Goal: Use online tool/utility: Utilize a website feature to perform a specific function

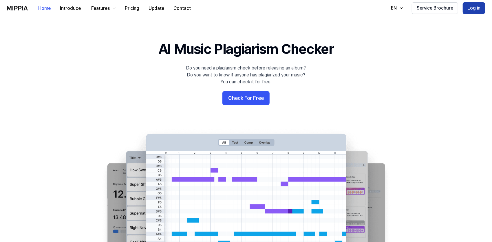
click at [467, 8] on button "Log in" at bounding box center [474, 8] width 22 height 12
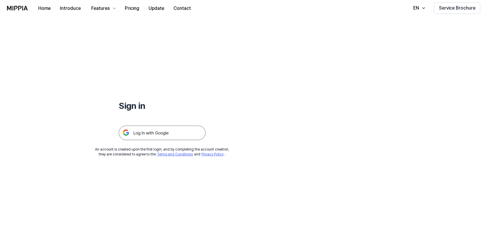
click at [184, 133] on img at bounding box center [162, 133] width 87 height 14
click at [147, 129] on img at bounding box center [162, 133] width 87 height 14
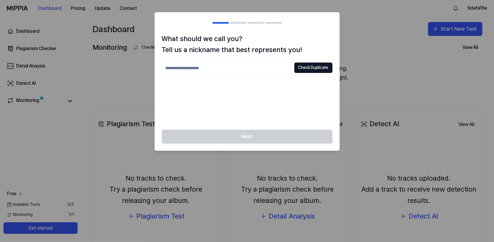
click at [383, 68] on div at bounding box center [247, 121] width 494 height 242
click at [287, 134] on div "Next" at bounding box center [247, 140] width 185 height 21
click at [252, 66] on input "text" at bounding box center [227, 69] width 130 height 12
type input "**********"
click at [309, 69] on button "Check Duplicate" at bounding box center [313, 68] width 38 height 10
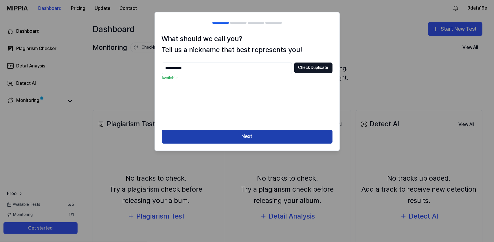
click at [273, 133] on button "Next" at bounding box center [247, 137] width 171 height 14
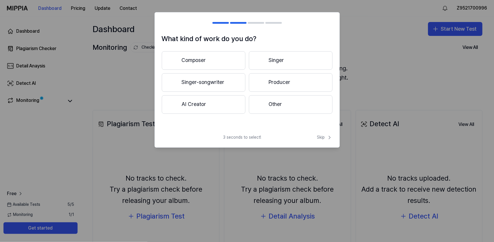
click at [215, 101] on button "AI Creator" at bounding box center [204, 104] width 84 height 19
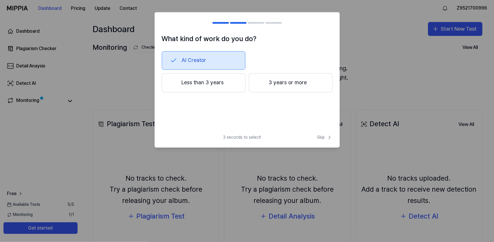
click at [226, 84] on button "Less than 3 years" at bounding box center [204, 82] width 84 height 19
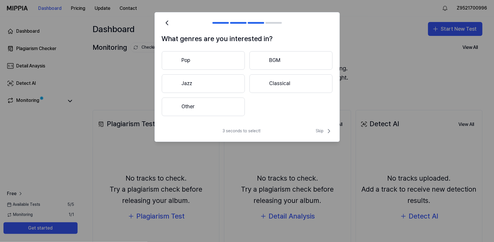
click at [202, 58] on button "Pop" at bounding box center [203, 60] width 83 height 19
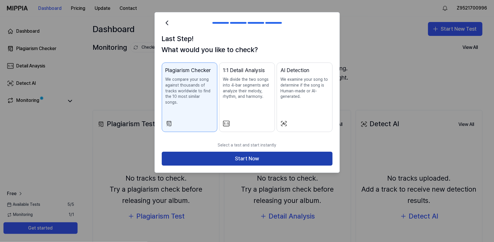
click at [239, 155] on button "Start Now" at bounding box center [247, 159] width 171 height 14
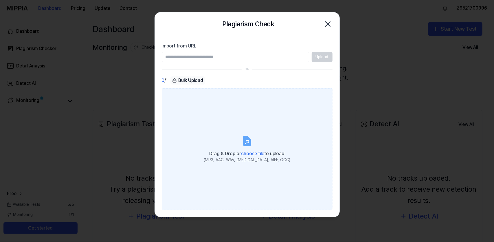
click at [277, 133] on label "Drag & Drop or choose file to upload (MP3, AAC, WAV, FLAC, AIFF, OGG)" at bounding box center [247, 149] width 171 height 122
click at [0, 0] on input "Drag & Drop or choose file to upload (MP3, AAC, WAV, FLAC, AIFF, OGG)" at bounding box center [0, 0] width 0 height 0
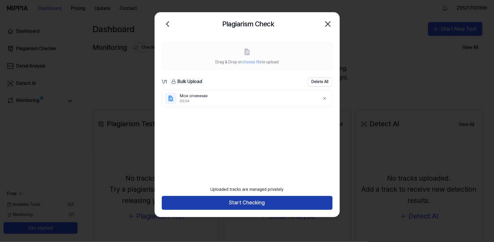
click at [262, 201] on button "Start Checking" at bounding box center [247, 203] width 171 height 14
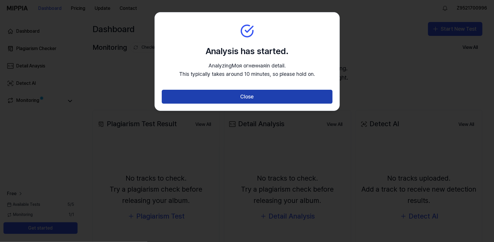
click at [249, 98] on button "Close" at bounding box center [247, 97] width 171 height 14
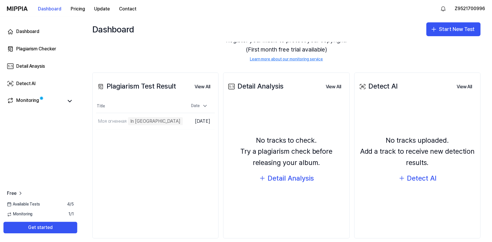
scroll to position [17, 0]
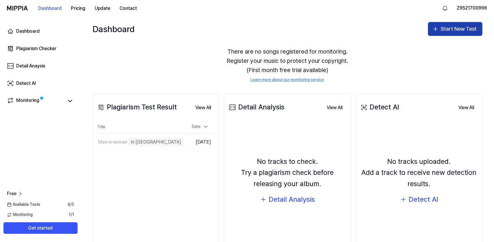
click at [435, 28] on icon "button" at bounding box center [435, 28] width 7 height 7
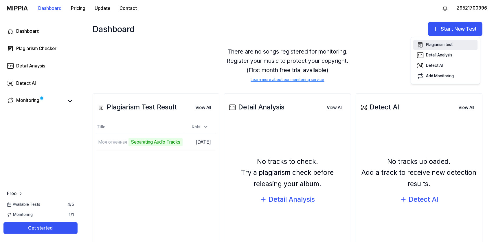
click at [434, 46] on div "Plagiarism test" at bounding box center [439, 45] width 27 height 6
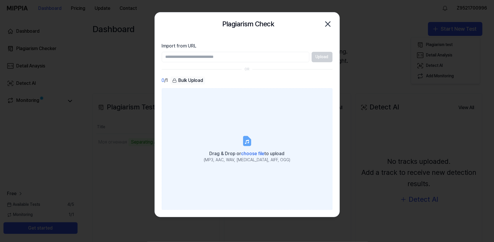
click at [254, 143] on label "Drag & Drop or choose file to upload (MP3, AAC, WAV, FLAC, AIFF, OGG)" at bounding box center [247, 149] width 171 height 122
click at [0, 0] on input "Drag & Drop or choose file to upload (MP3, AAC, WAV, FLAC, AIFF, OGG)" at bounding box center [0, 0] width 0 height 0
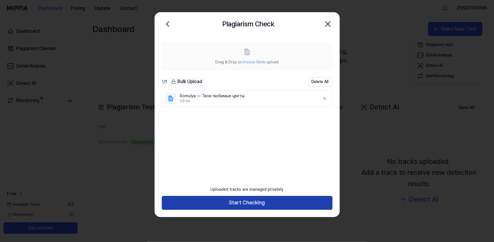
click at [237, 203] on button "Start Checking" at bounding box center [247, 203] width 171 height 14
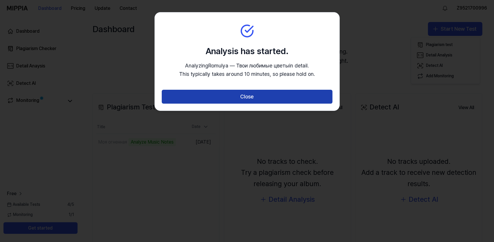
click at [232, 94] on button "Close" at bounding box center [247, 97] width 171 height 14
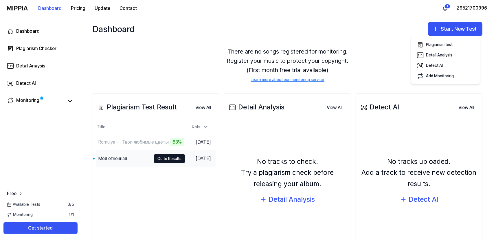
click at [131, 160] on div "Моя огненная" at bounding box center [123, 159] width 55 height 16
click at [164, 158] on button "Go to Results" at bounding box center [169, 158] width 31 height 9
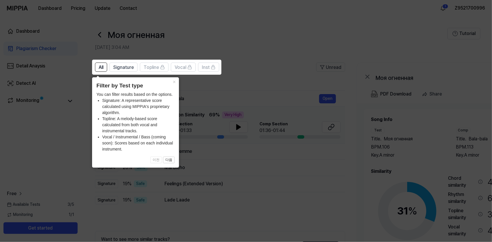
click at [277, 161] on icon at bounding box center [247, 121] width 494 height 242
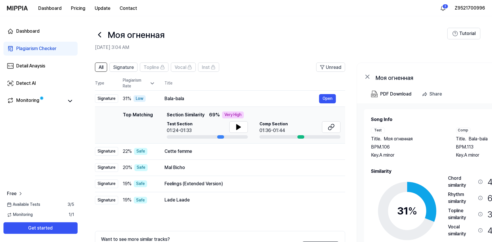
click at [100, 34] on icon at bounding box center [99, 34] width 9 height 9
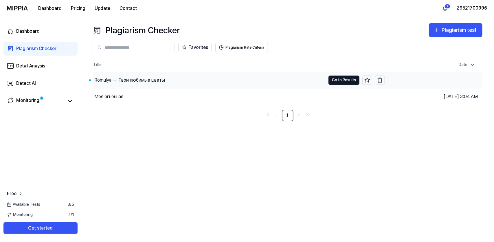
click at [142, 79] on div "Romulya — Твои любимые цветы" at bounding box center [129, 80] width 71 height 7
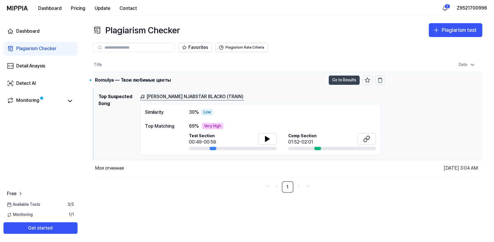
click at [346, 79] on button "Go to Results" at bounding box center [344, 80] width 31 height 9
